Goal: Contribute content: Contribute content

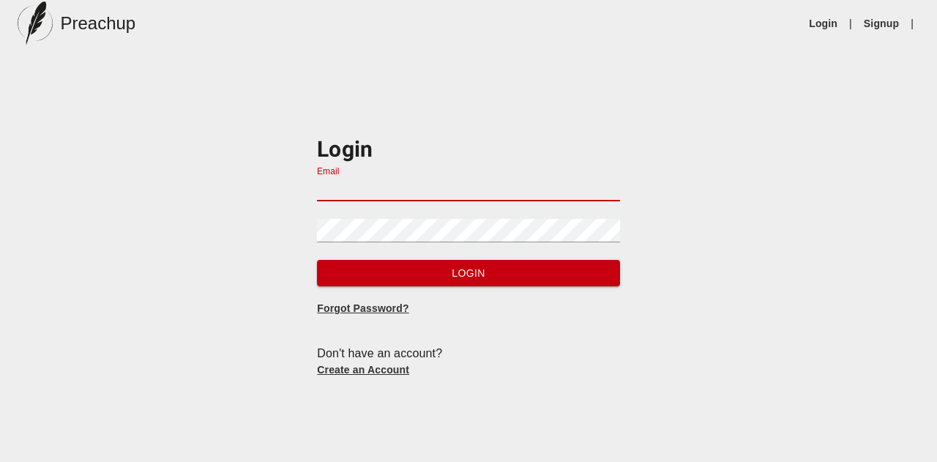
click at [404, 187] on input "Email" at bounding box center [468, 189] width 302 height 23
type input "[EMAIL_ADDRESS][DOMAIN_NAME]"
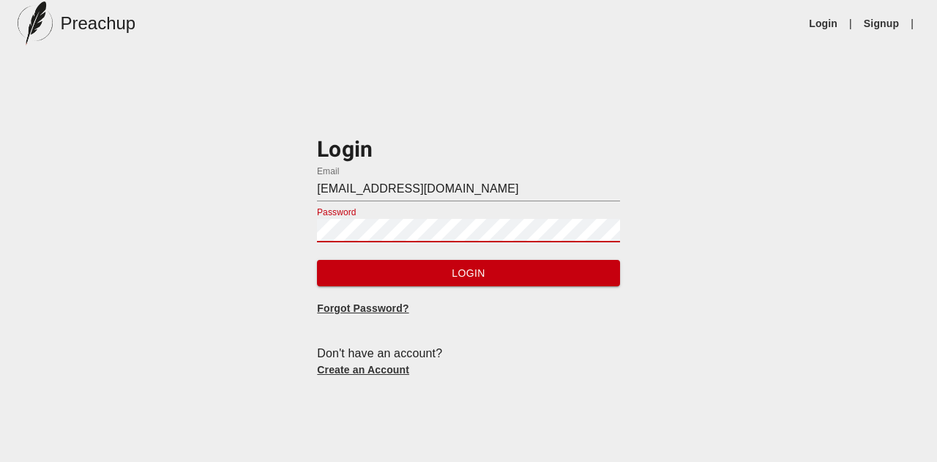
click at [317, 260] on button "Login" at bounding box center [468, 273] width 302 height 27
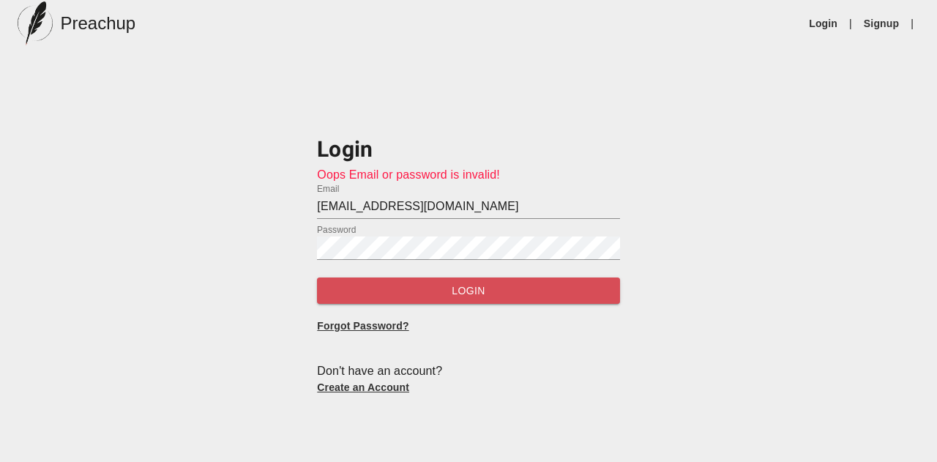
click at [468, 286] on span "Login" at bounding box center [468, 291] width 279 height 18
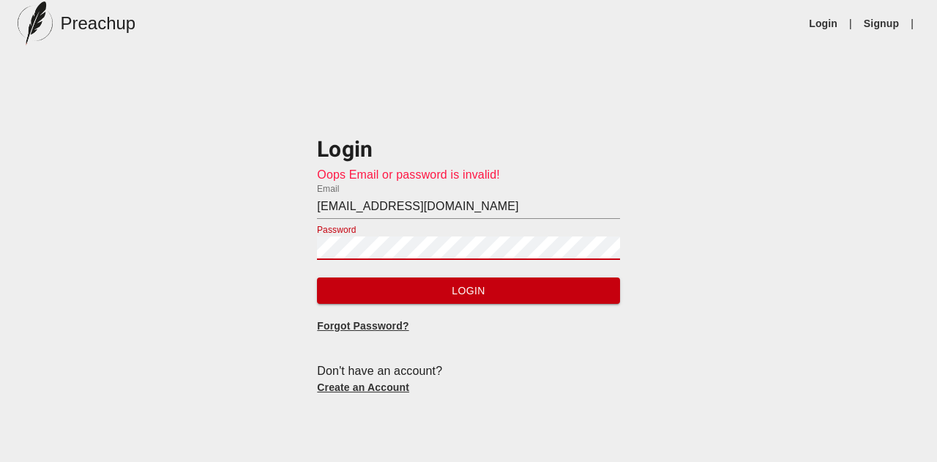
click at [317, 278] on button "Login" at bounding box center [468, 291] width 302 height 27
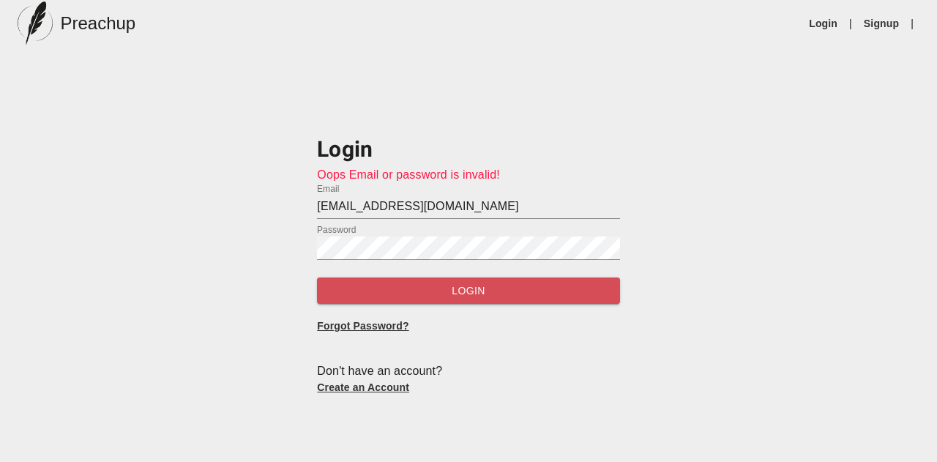
click at [456, 295] on span "Login" at bounding box center [468, 291] width 279 height 18
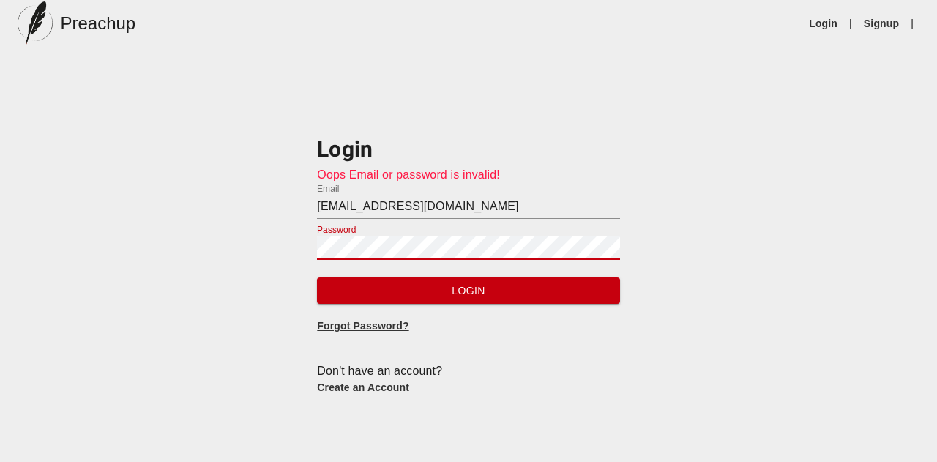
click at [317, 278] on button "Login" at bounding box center [468, 291] width 302 height 27
click at [432, 302] on button "Login" at bounding box center [468, 291] width 302 height 27
click at [432, 286] on span "Login" at bounding box center [468, 291] width 279 height 18
click at [300, 244] on div "Login Oops Email or password is invalid! Email [EMAIL_ADDRESS][DOMAIN_NAME] Pas…" at bounding box center [468, 253] width 937 height 311
click at [317, 278] on button "Login" at bounding box center [468, 291] width 302 height 27
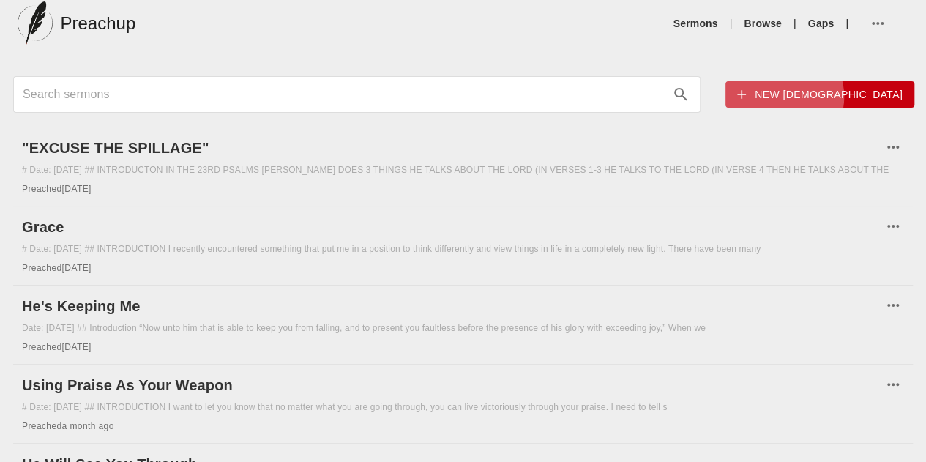
click at [737, 96] on span "New [DEMOGRAPHIC_DATA]" at bounding box center [820, 95] width 166 height 18
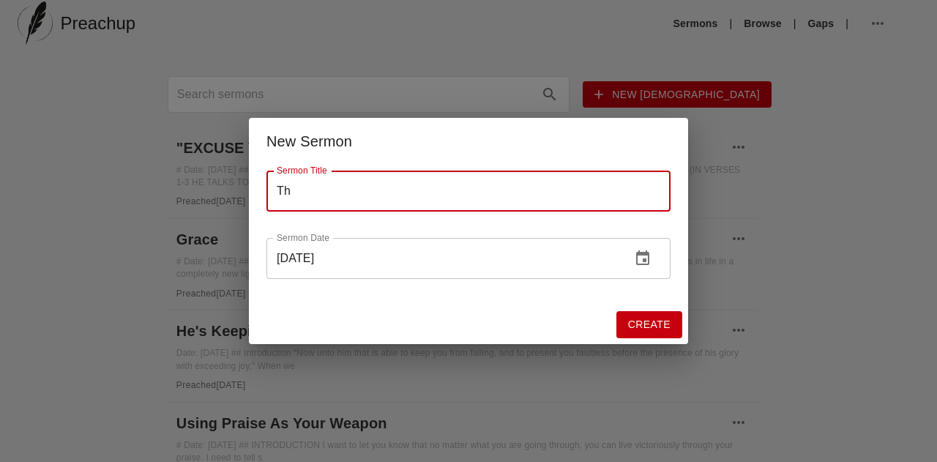
type input "T"
type input "Your Blessing Is In The House"
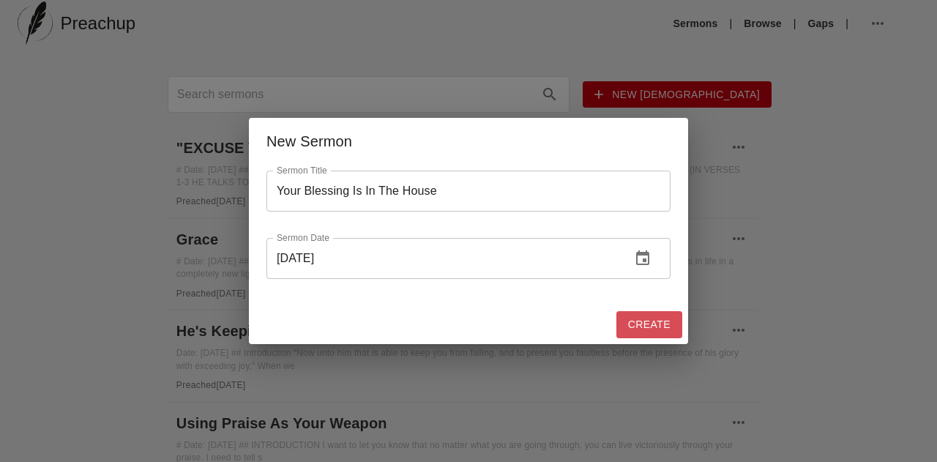
click at [658, 324] on span "Create" at bounding box center [649, 325] width 42 height 18
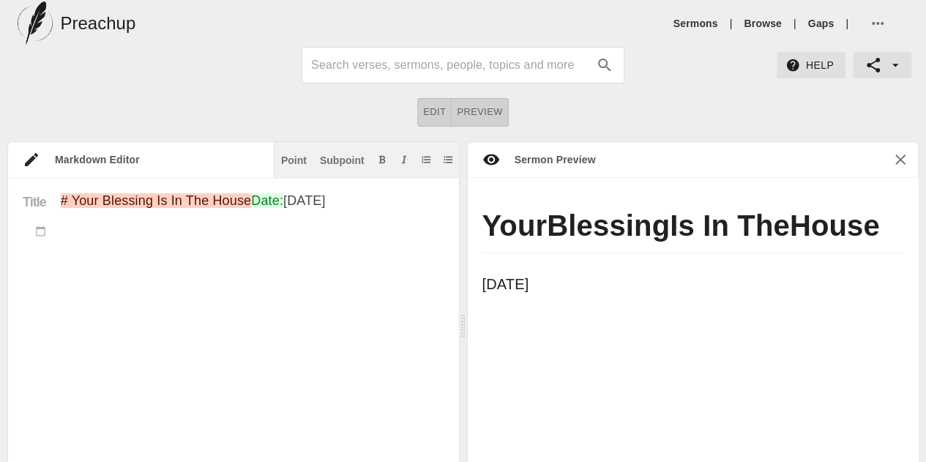
click at [220, 284] on textarea "# Your Blessing Is In The House Date: [DATE]" at bounding box center [253, 428] width 384 height 470
click at [297, 160] on div "Point" at bounding box center [294, 160] width 26 height 10
click at [154, 291] on textarea "# Your Blessing Is In The House Date: [DATE] ##" at bounding box center [253, 451] width 384 height 516
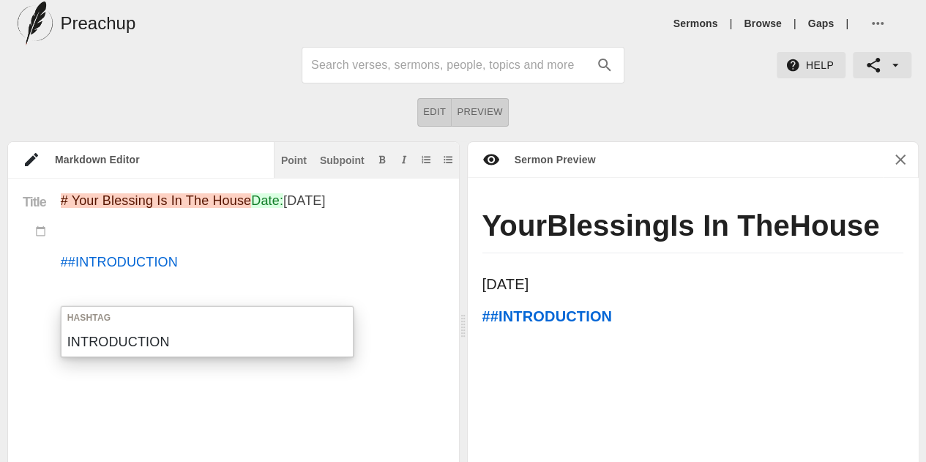
click at [78, 292] on textarea "# Your Blessing Is In The House Date: [DATE] ##INTRODUCTION" at bounding box center [253, 451] width 384 height 516
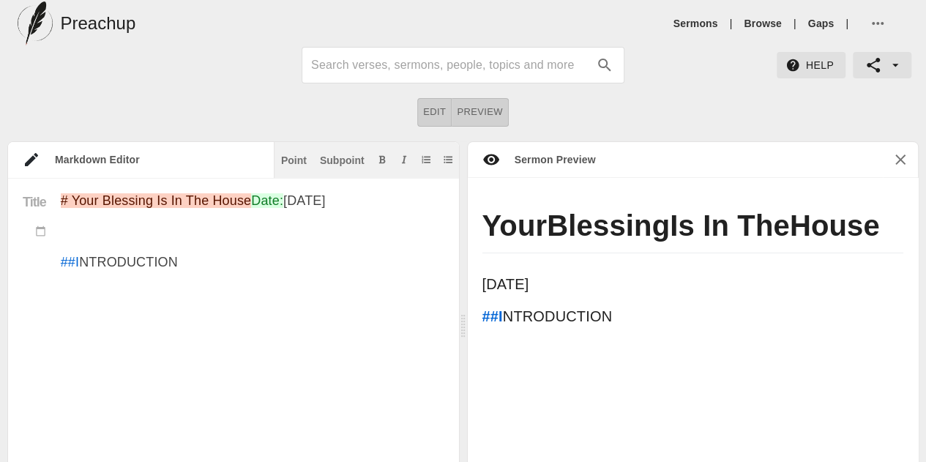
click at [74, 289] on textarea "# Your Blessing Is In The House Date: [DATE] ##I NTRODUCTION" at bounding box center [253, 451] width 384 height 516
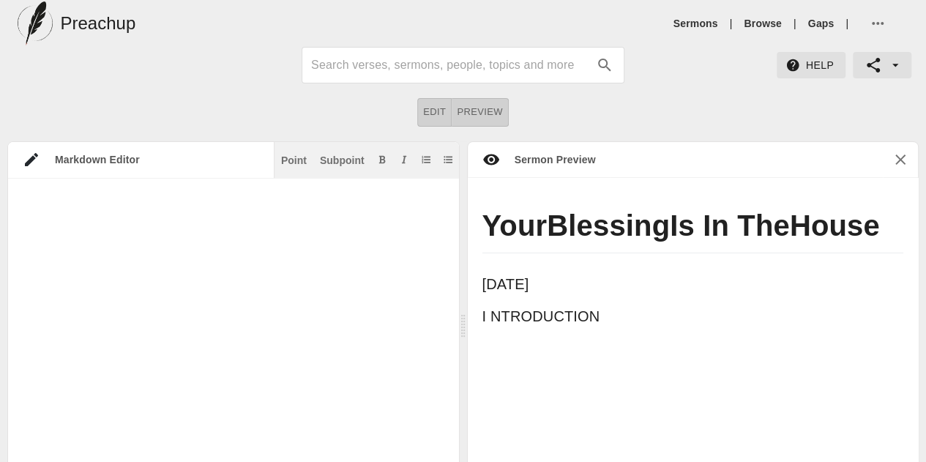
scroll to position [15, 0]
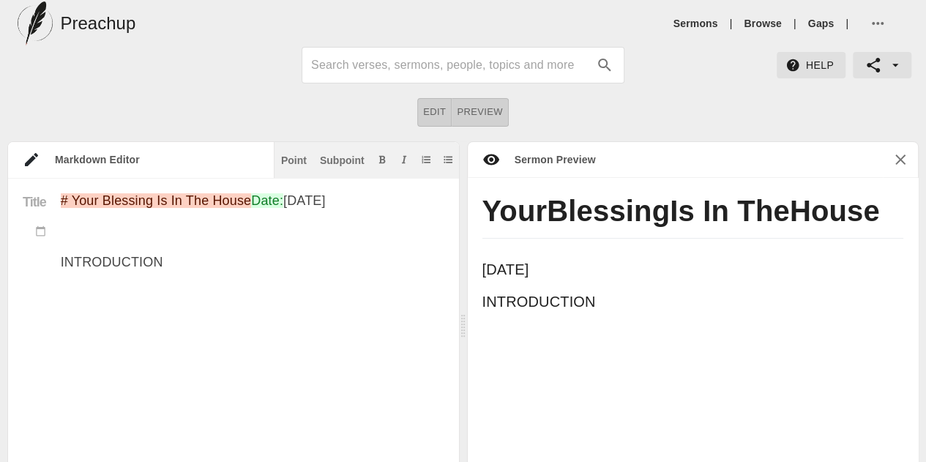
drag, startPoint x: 185, startPoint y: 289, endPoint x: 94, endPoint y: 267, distance: 92.5
click at [94, 267] on textarea "# Your Blessing Is In The House Date: [DATE] INTRODUCTION" at bounding box center [253, 451] width 384 height 516
click at [387, 163] on button "Add bold text" at bounding box center [382, 159] width 15 height 15
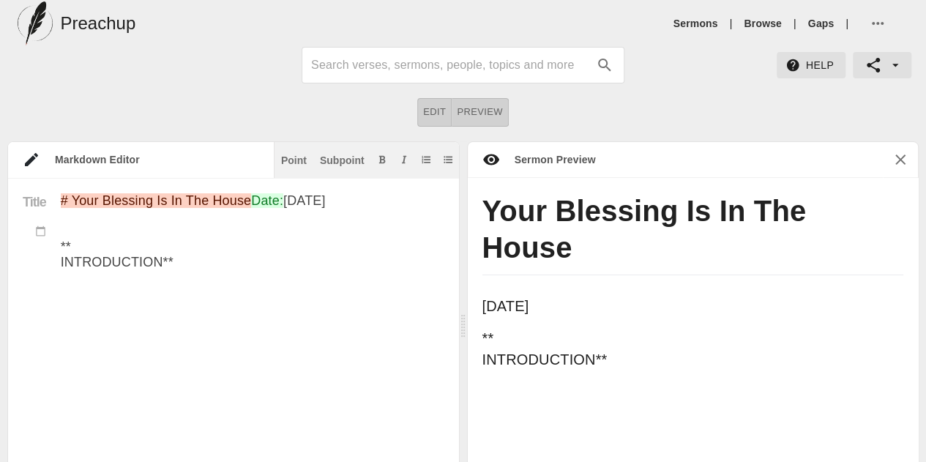
click at [278, 298] on textarea "# Your Blessing Is In The House Date: [DATE] ** INTRODUCTION**" at bounding box center [253, 451] width 384 height 516
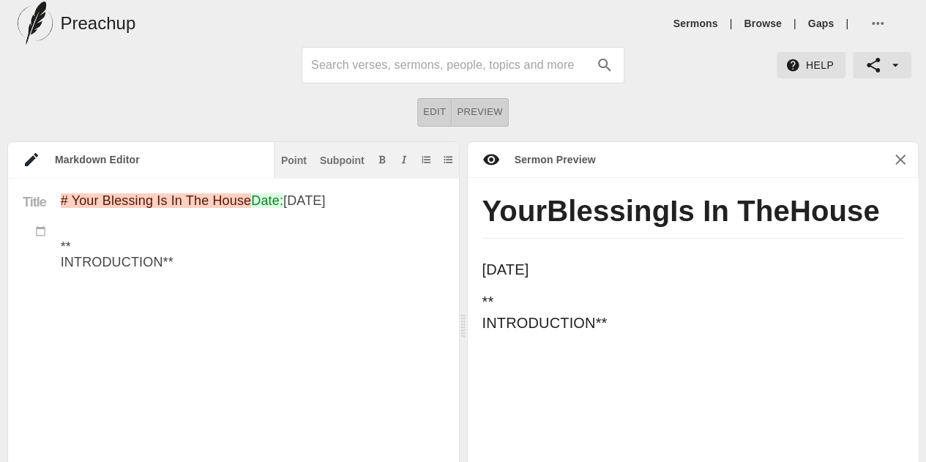
paste textarea "Have you ever felt like a backup plan, like someone else’s mistake became your …"
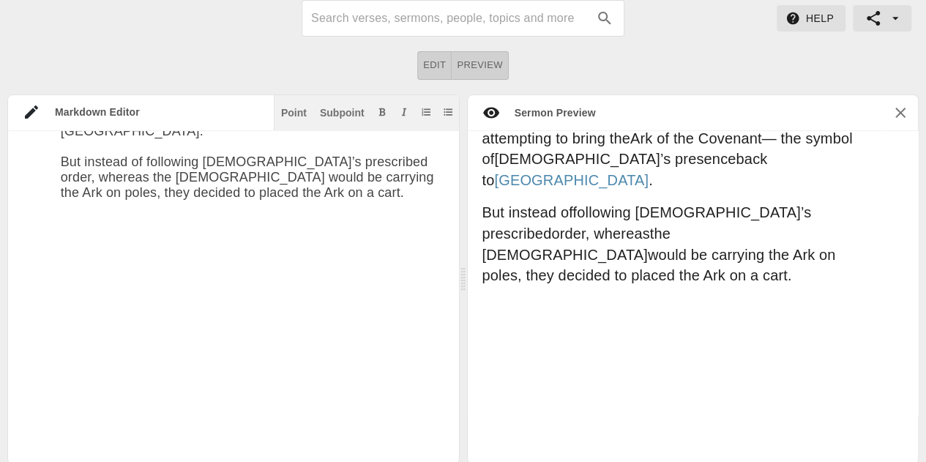
scroll to position [360, 0]
click at [293, 116] on button "Point" at bounding box center [293, 112] width 31 height 15
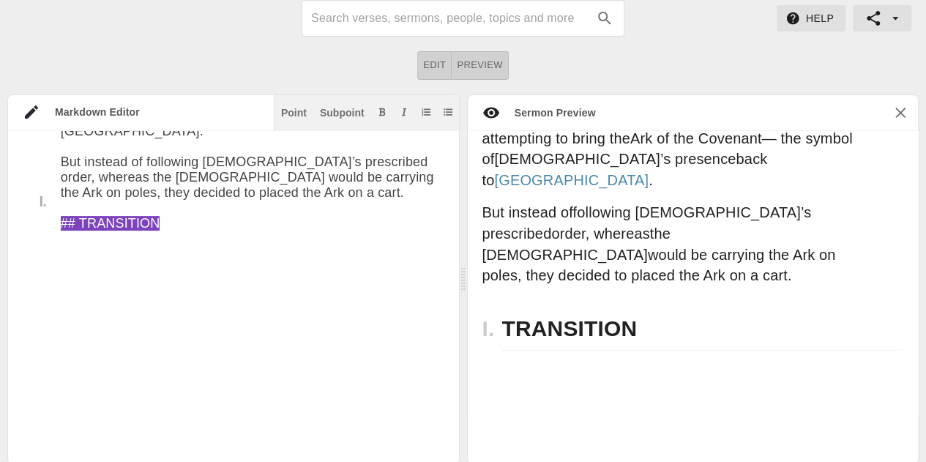
paste textarea "Loremi dol sitamet co adip elit seddoeius, tem Inc utlabo etdolore mag aliqu en…"
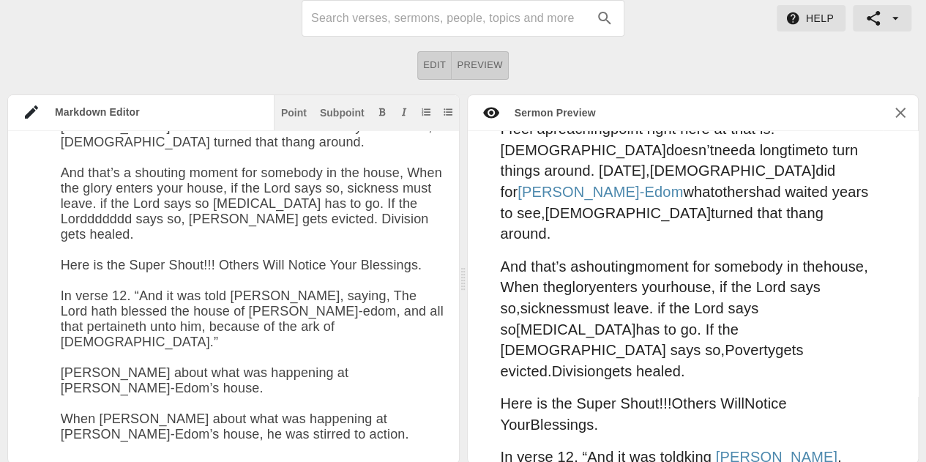
scroll to position [1592, 0]
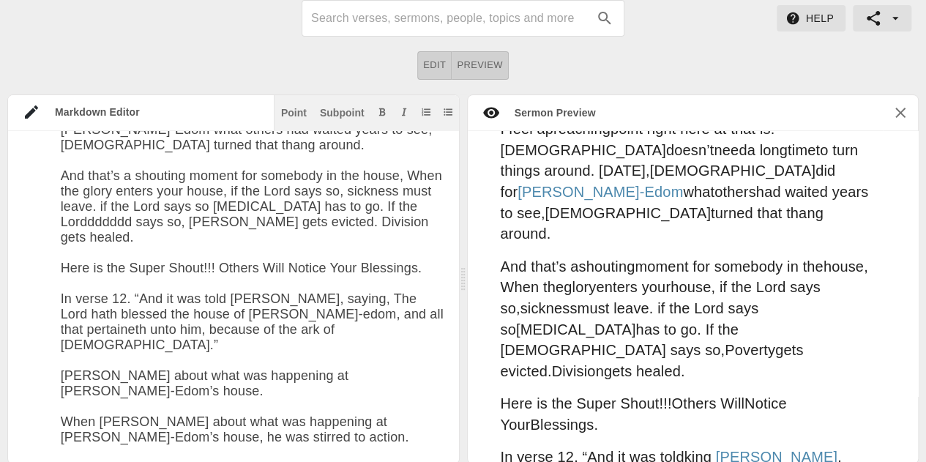
drag, startPoint x: 127, startPoint y: 333, endPoint x: 38, endPoint y: 349, distance: 90.7
click at [299, 110] on div "Point" at bounding box center [294, 113] width 26 height 10
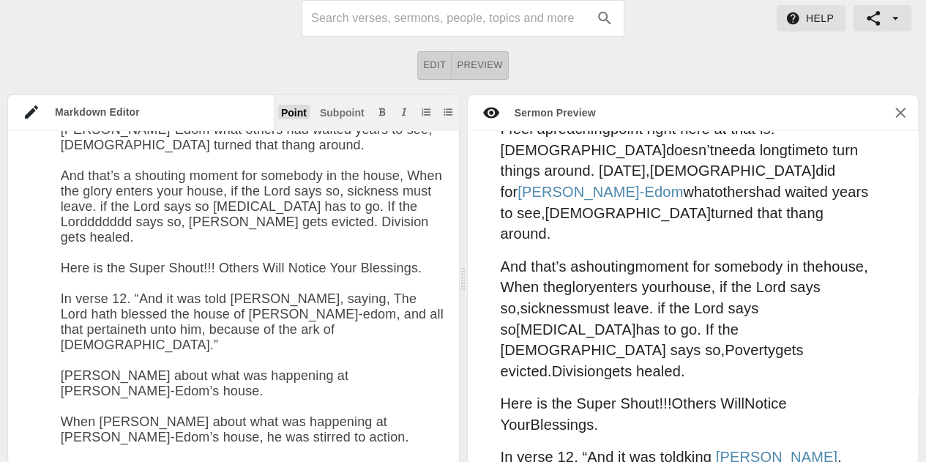
click at [299, 114] on div "Point" at bounding box center [294, 113] width 26 height 10
paste textarea "Here’s what [PERSON_NAME] did: 1. He Took Notice: [PERSON_NAME] that [PERSON_NA…"
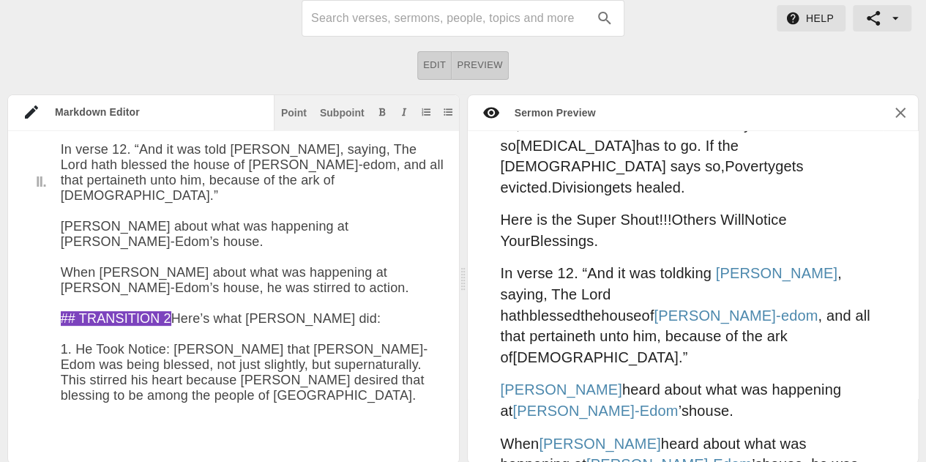
scroll to position [2341, 0]
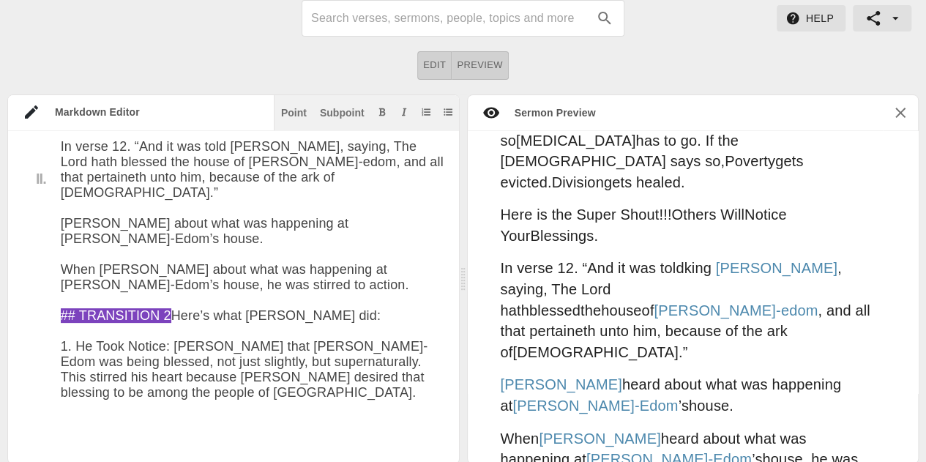
paste textarea "9. Lo Ipsumdo Sit Ametcons: Adipi elitsedd ei tem incididunt utl Etd magnaa (en…"
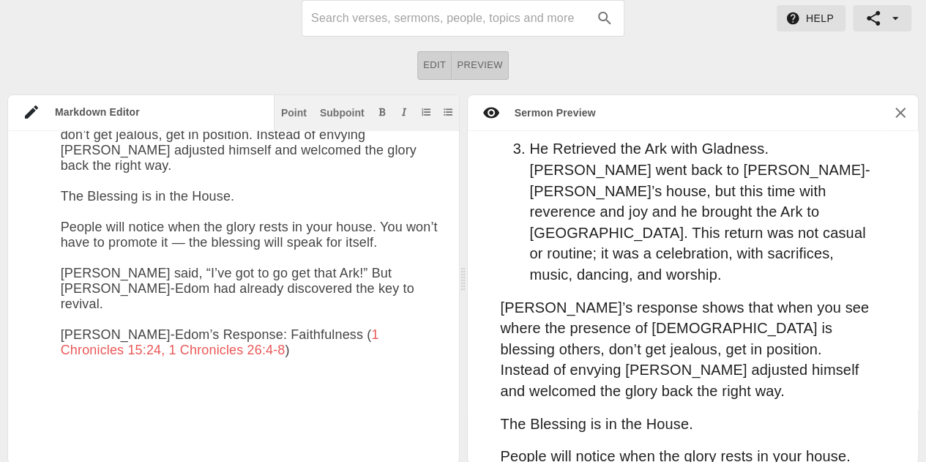
scroll to position [2251, 0]
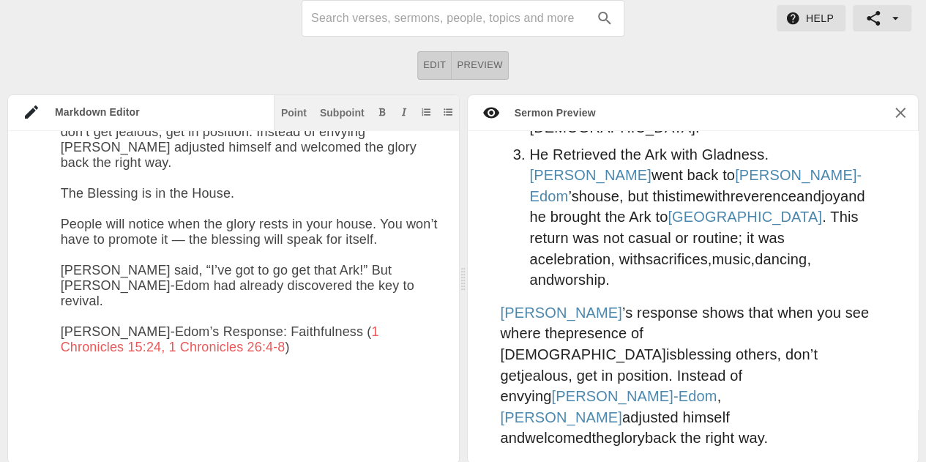
paste textarea "[PERSON_NAME]-Edom didn’t get bitter when the Ark was moved. Instead of sulking…"
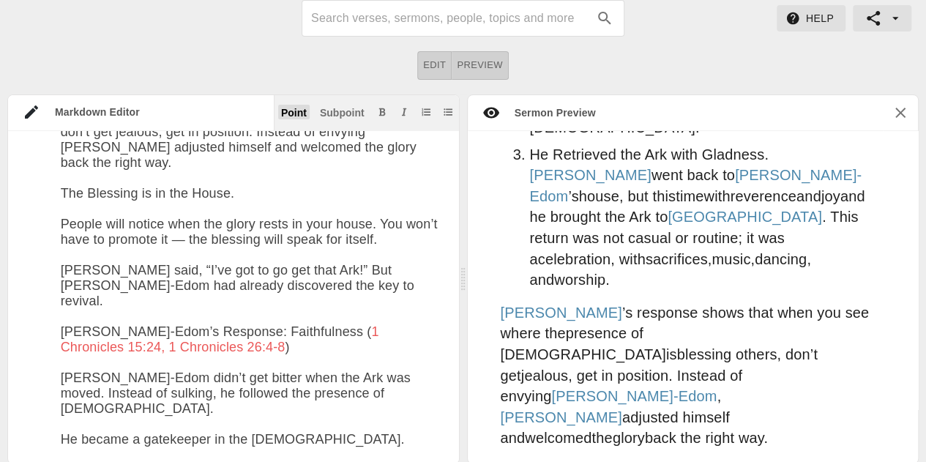
click at [294, 111] on div "Point" at bounding box center [294, 113] width 26 height 10
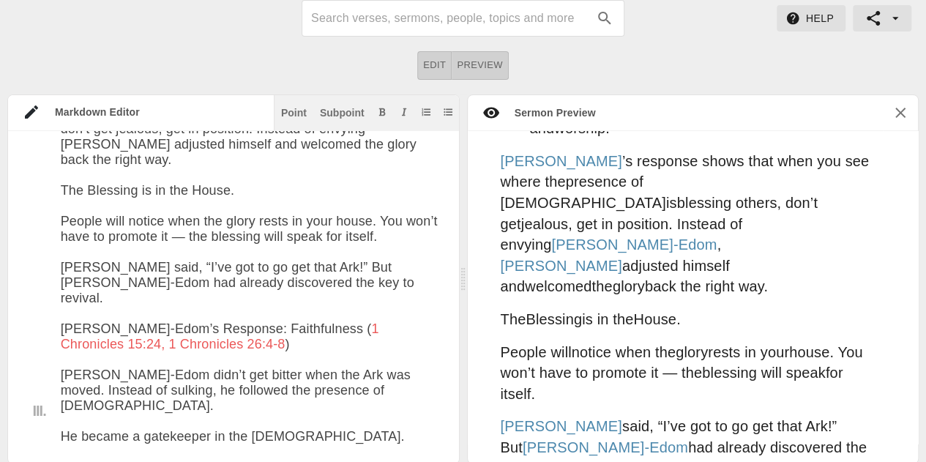
scroll to position [3247, 0]
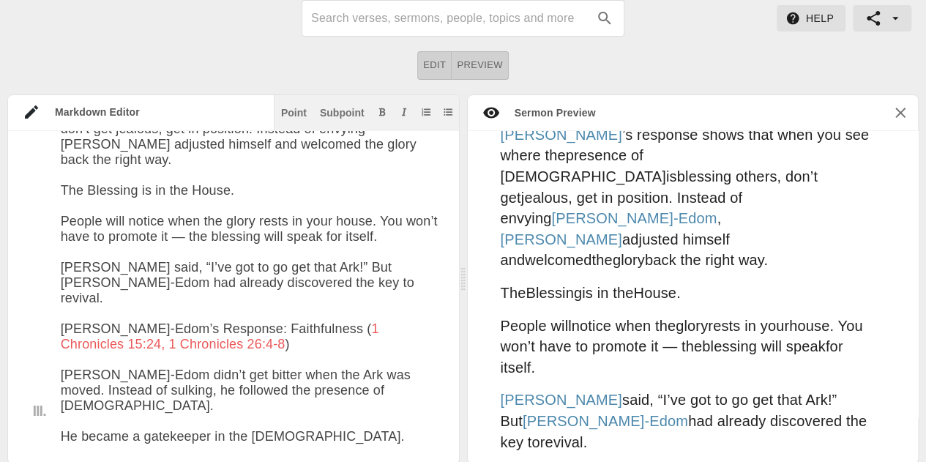
paste textarea "Lo, ipsum dol sitam’c adi elits doeius. Tem inc utlabore et dolor magnaa en adm…"
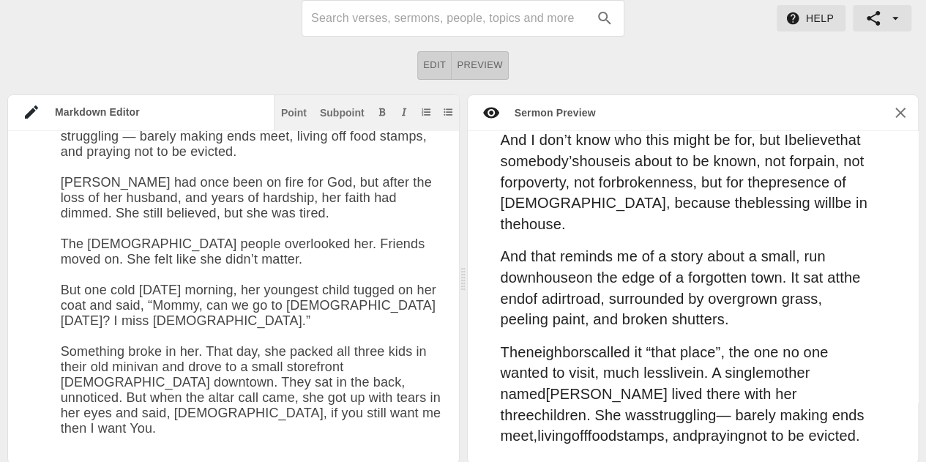
scroll to position [4191, 0]
paste textarea "That week, something shifted. Her kids stopped fighting each other."
paste textarea "Lor ipsumd sit, ame con adip elitsed do eiusmo, temporin utlab etdolorem. A eni…"
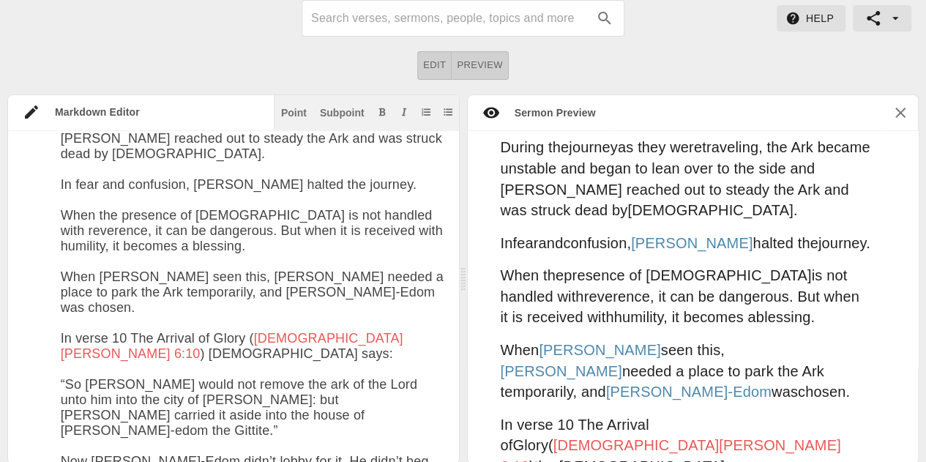
scroll to position [820, 0]
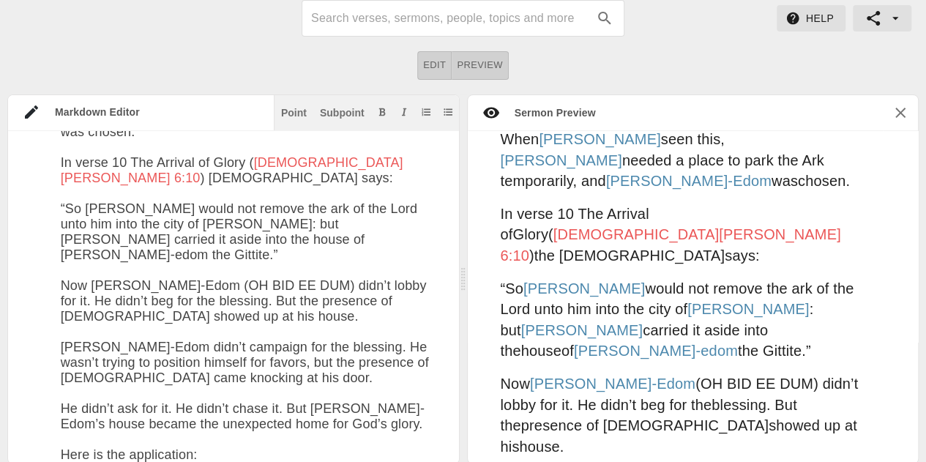
drag, startPoint x: 278, startPoint y: 242, endPoint x: 155, endPoint y: 239, distance: 123.8
drag, startPoint x: 275, startPoint y: 242, endPoint x: 170, endPoint y: 237, distance: 105.6
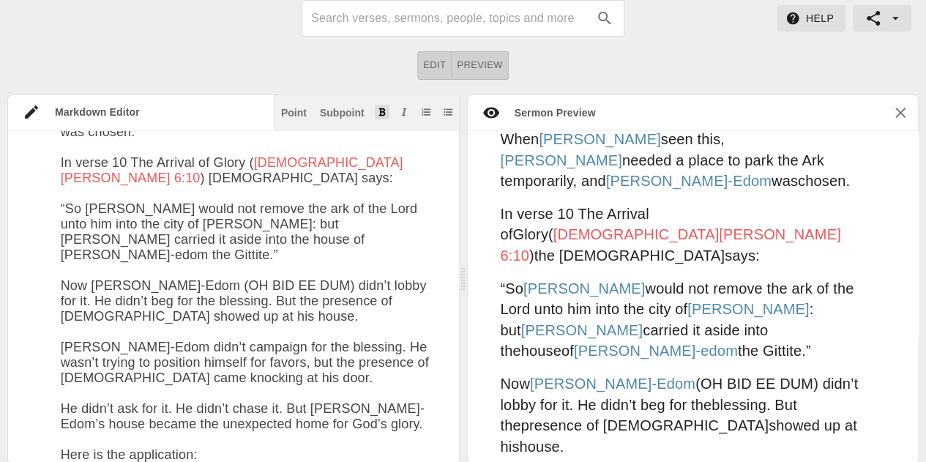
click at [378, 108] on icon "Add bold text" at bounding box center [382, 112] width 9 height 9
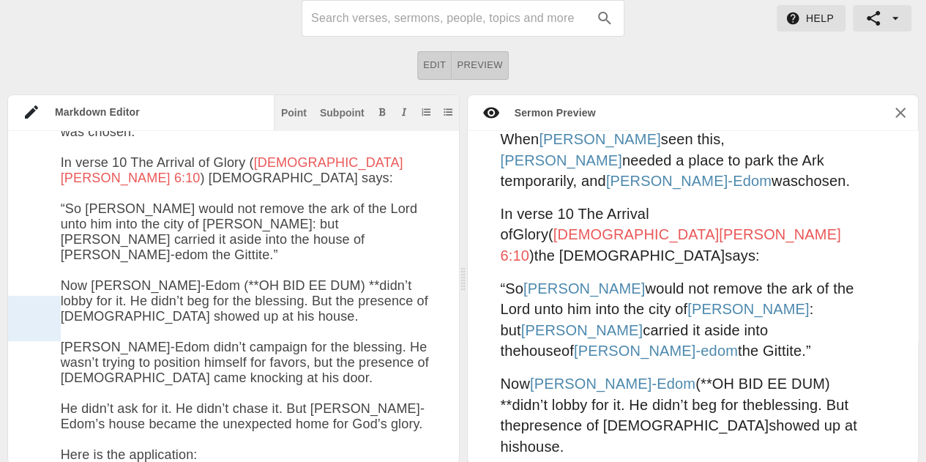
click at [15, 300] on div at bounding box center [34, 318] width 53 height 45
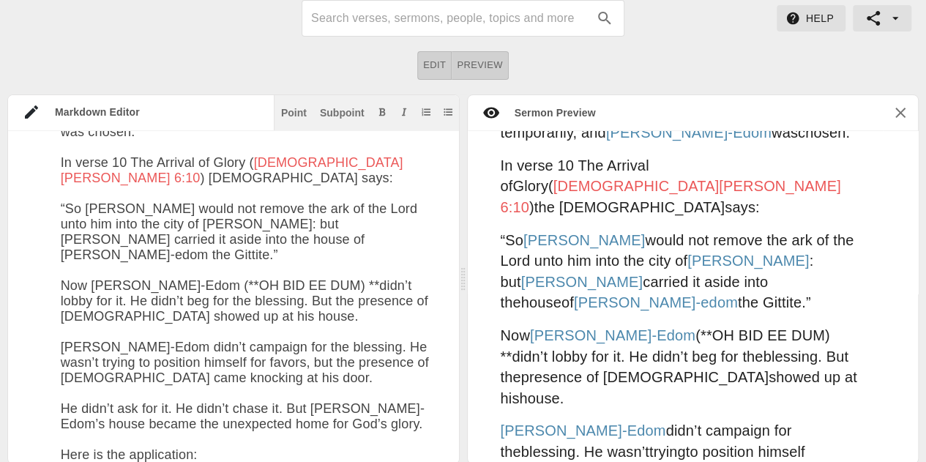
drag, startPoint x: 289, startPoint y: 238, endPoint x: 169, endPoint y: 234, distance: 119.4
click at [377, 116] on button "Add bold text" at bounding box center [382, 112] width 15 height 15
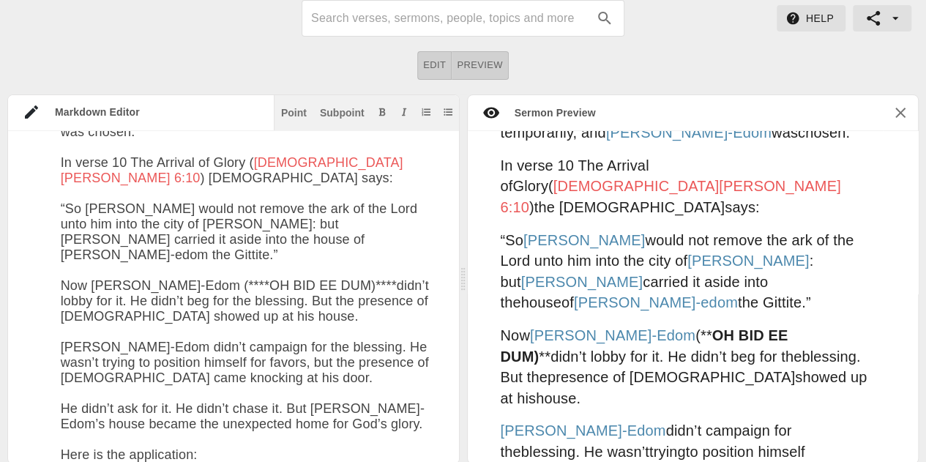
type textarea "# Lore Ipsumdol Si Am Con Adipi Elit: Sed 18do 2077 ** EIUSMODTEMPO** Inci utl …"
click at [883, 415] on div "[PERSON_NAME]-Edom didn’t campaign for the blessing . He wasn’t trying to posit…" at bounding box center [693, 462] width 451 height 95
